Goal: Task Accomplishment & Management: Use online tool/utility

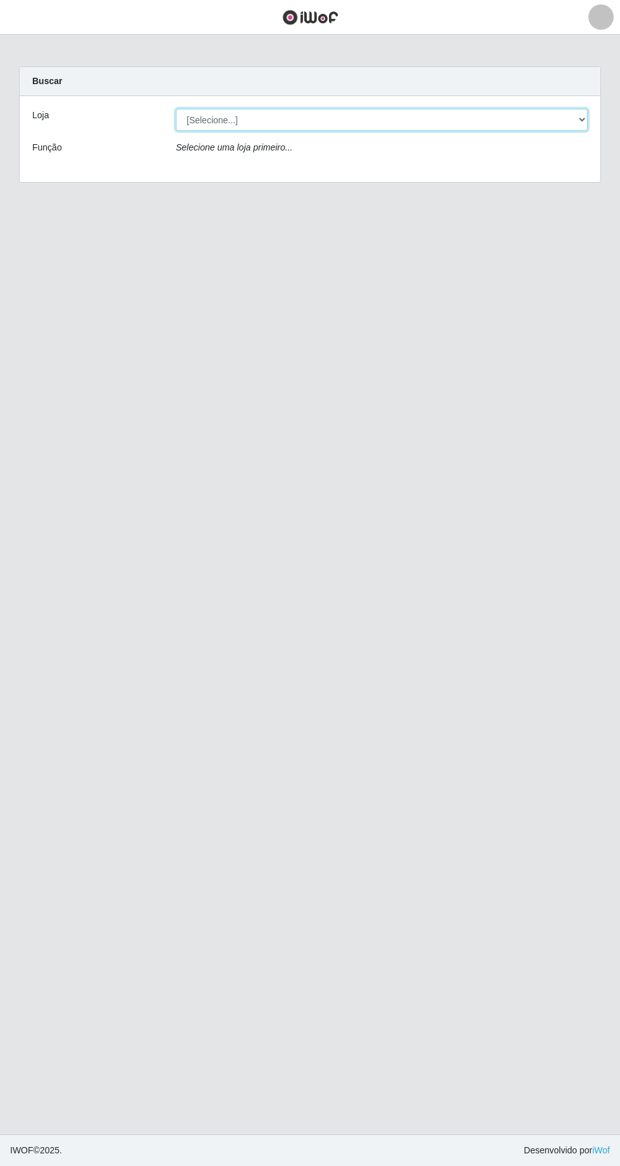
click at [201, 119] on select "[Selecione...] Extrabom - Loja 05 [GEOGRAPHIC_DATA]" at bounding box center [382, 120] width 412 height 22
select select "494"
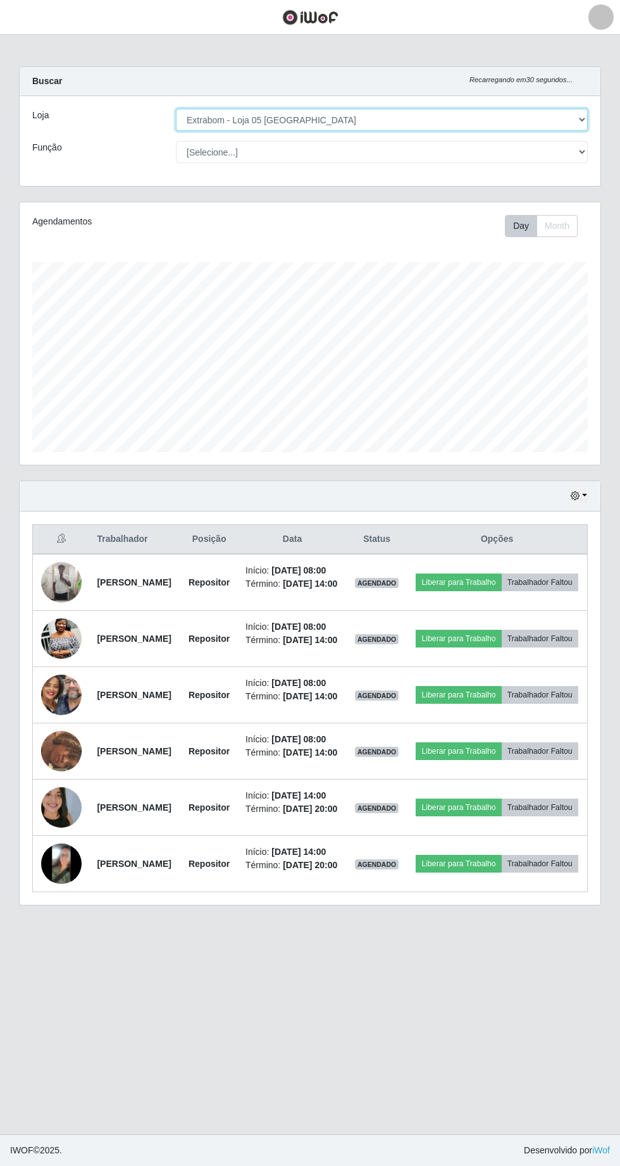
scroll to position [262, 580]
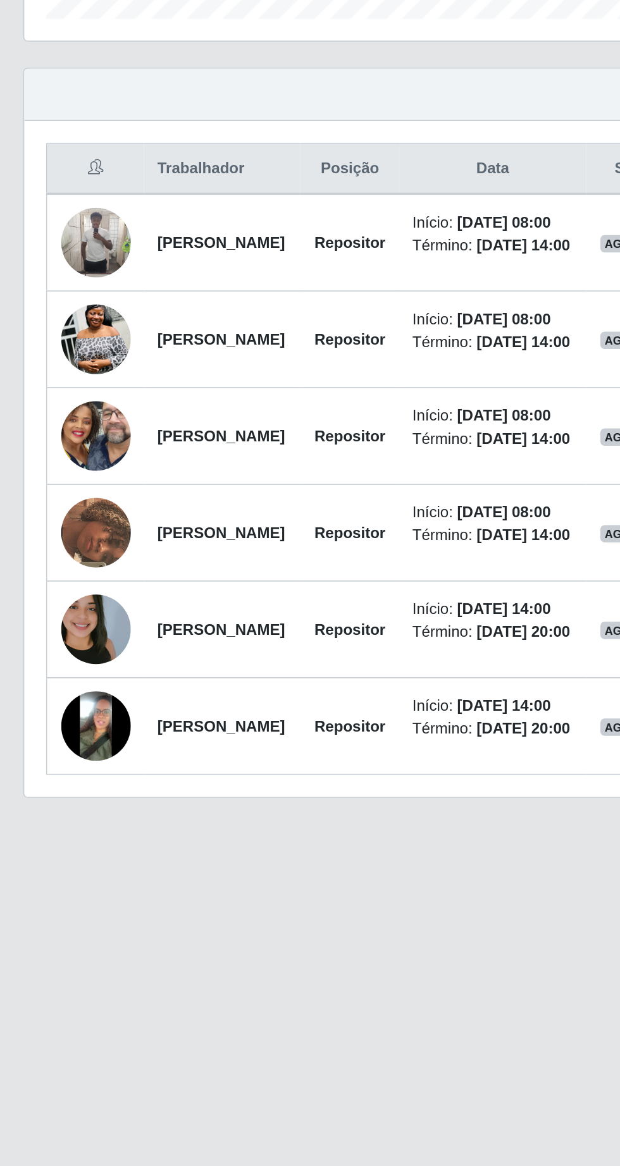
click at [62, 772] on img at bounding box center [61, 751] width 40 height 42
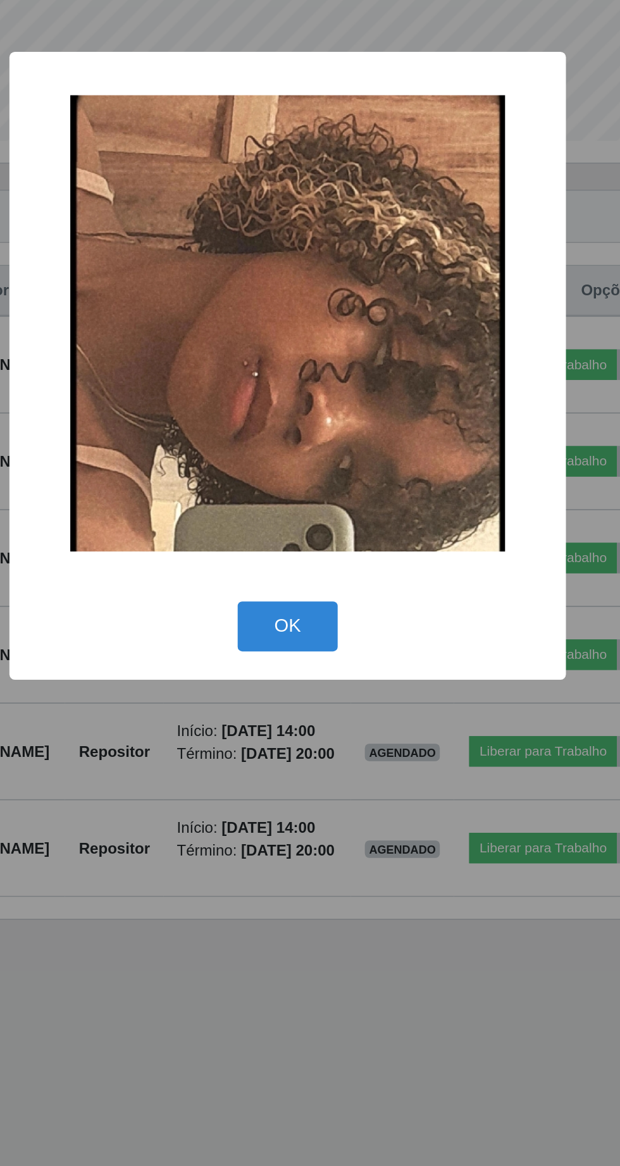
click at [321, 747] on button "OK" at bounding box center [310, 735] width 59 height 30
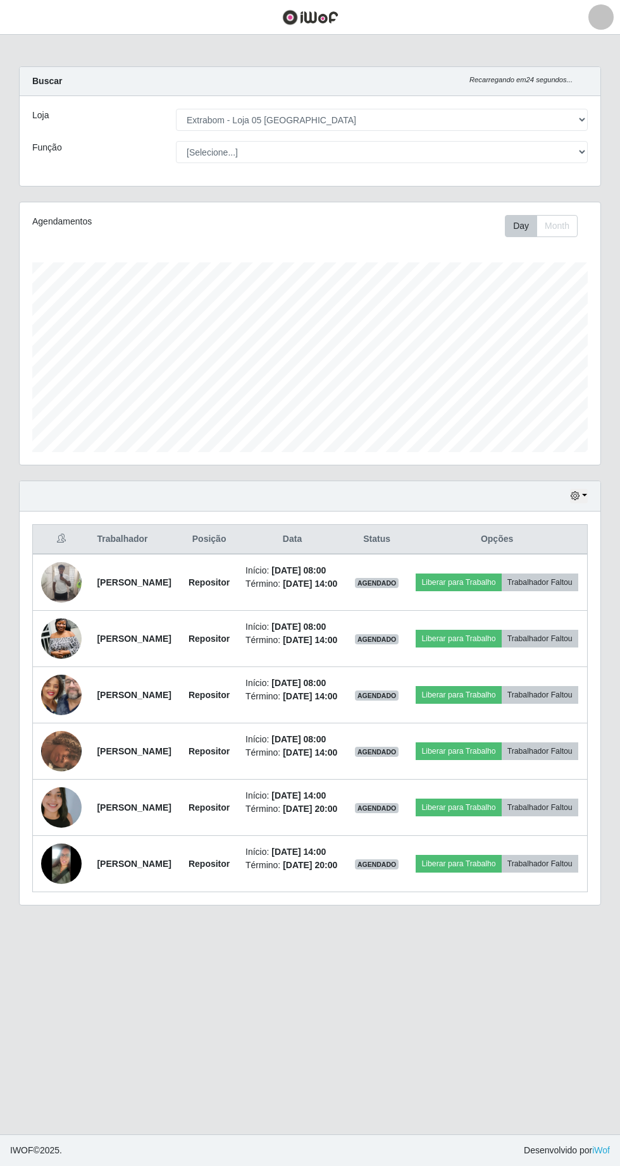
scroll to position [0, 0]
